Goal: Task Accomplishment & Management: Use online tool/utility

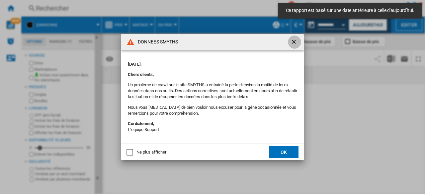
click at [296, 42] on ng-md-icon "getI18NText('BUTTONS.CLOSE_DIALOG')" at bounding box center [295, 43] width 8 height 8
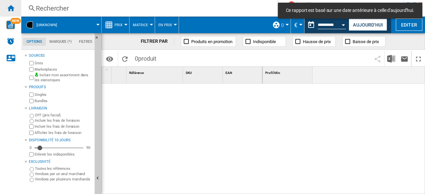
click at [14, 5] on ng-md-icon "Accueil" at bounding box center [11, 8] width 8 height 8
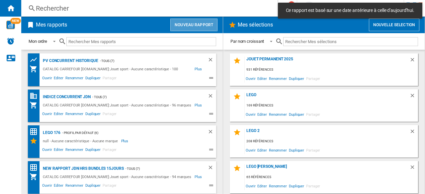
click at [191, 22] on button "Nouveau rapport" at bounding box center [193, 25] width 47 height 13
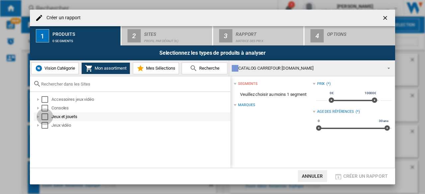
click at [44, 117] on div "Select" at bounding box center [45, 117] width 7 height 7
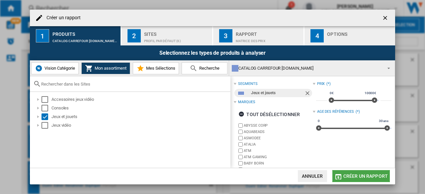
click at [360, 178] on span "Créer un rapport" at bounding box center [366, 176] width 45 height 5
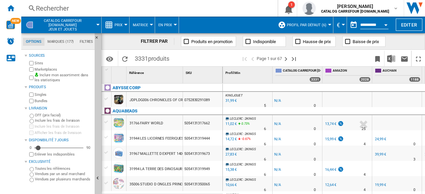
click at [222, 73] on div "1 Référence 1 SKU 1 ABYSSE CORP JDPLDG006 CHRONICLES OF CRIME ENQUETES CRIMINEL…" at bounding box center [263, 130] width 323 height 127
drag, startPoint x: 222, startPoint y: 73, endPoint x: 244, endPoint y: 71, distance: 22.3
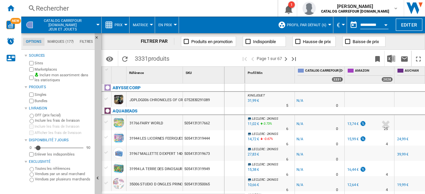
drag, startPoint x: 244, startPoint y: 71, endPoint x: 224, endPoint y: 74, distance: 20.4
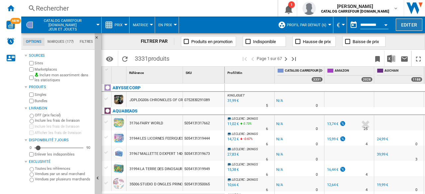
click at [401, 24] on button "Editer" at bounding box center [409, 25] width 27 height 12
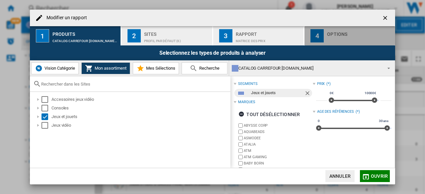
click at [330, 38] on div "Modifier un ..." at bounding box center [359, 39] width 65 height 7
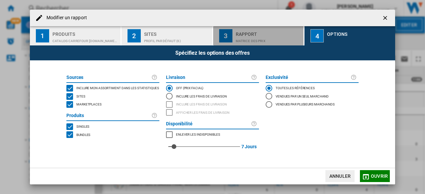
click at [231, 35] on div "3" at bounding box center [225, 35] width 13 height 13
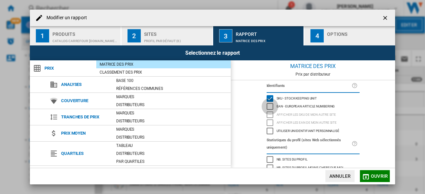
click at [270, 107] on div "EAN - European Article Numbering" at bounding box center [270, 106] width 7 height 7
click at [369, 174] on md-icon "Modifier un ..." at bounding box center [366, 177] width 8 height 8
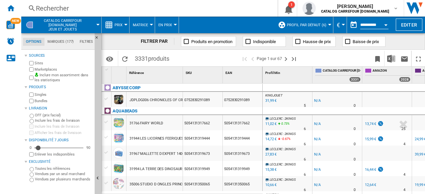
click at [201, 140] on div "5054131319444" at bounding box center [203, 138] width 40 height 15
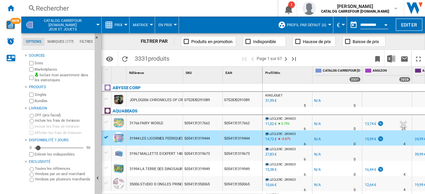
click at [231, 158] on div "5054131319673" at bounding box center [243, 153] width 40 height 15
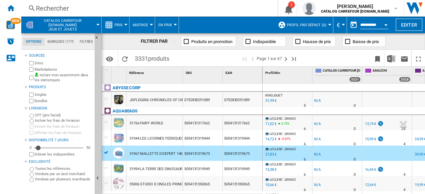
click at [228, 167] on div "5054131319949" at bounding box center [243, 168] width 40 height 15
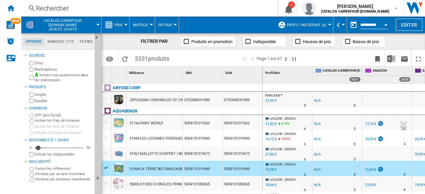
click at [207, 142] on div "5054131319444" at bounding box center [203, 138] width 40 height 15
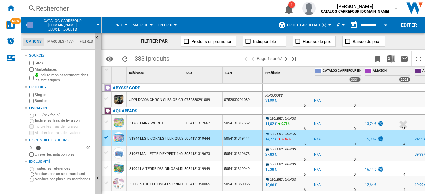
click at [105, 136] on div at bounding box center [106, 138] width 7 height 6
